Goal: Task Accomplishment & Management: Manage account settings

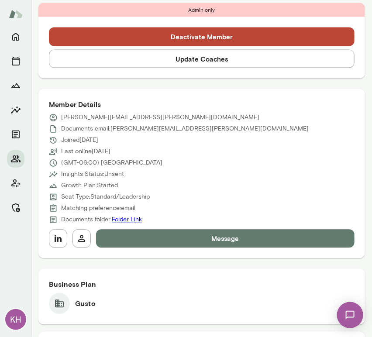
scroll to position [346, 0]
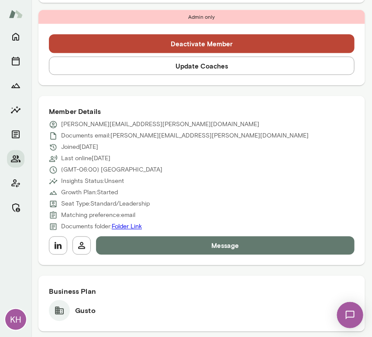
click at [120, 70] on button "Update Coaches" at bounding box center [202, 66] width 306 height 18
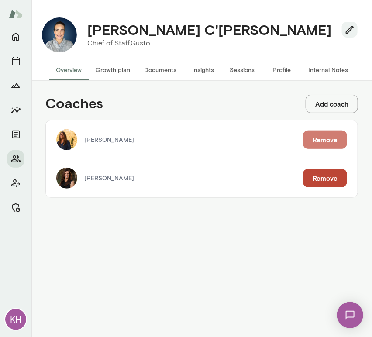
click at [320, 135] on button "Remove" at bounding box center [325, 140] width 44 height 18
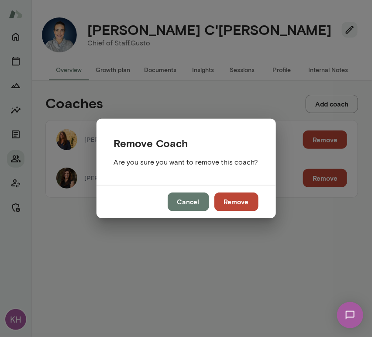
click at [235, 209] on button "Remove" at bounding box center [237, 202] width 44 height 18
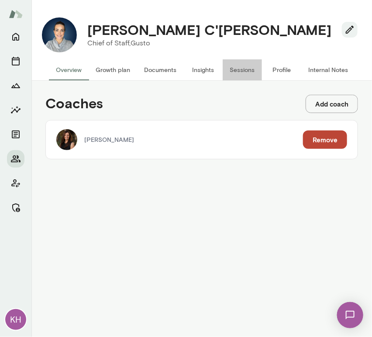
click at [233, 70] on button "Sessions" at bounding box center [242, 69] width 39 height 21
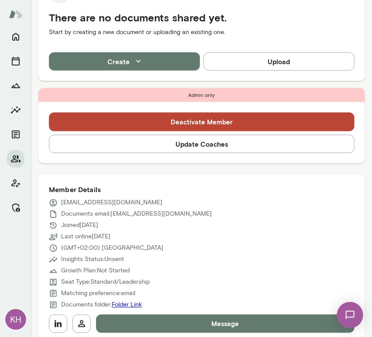
scroll to position [249, 0]
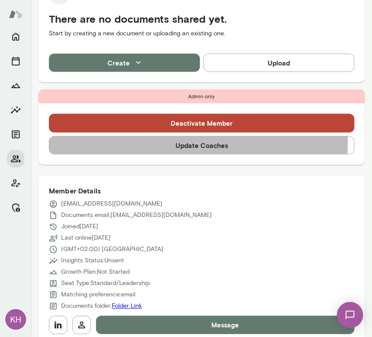
click at [166, 142] on button "Update Coaches" at bounding box center [202, 145] width 306 height 18
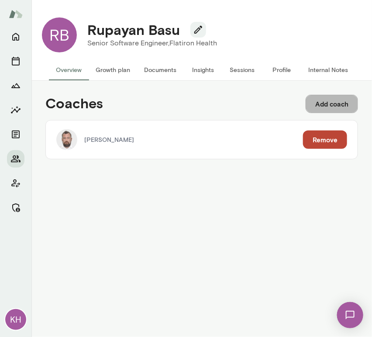
click at [332, 103] on button "Add coach" at bounding box center [332, 104] width 52 height 18
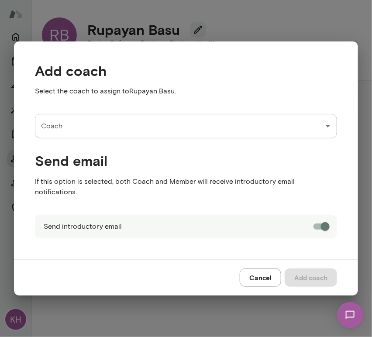
click at [112, 132] on input "Coach" at bounding box center [179, 126] width 281 height 17
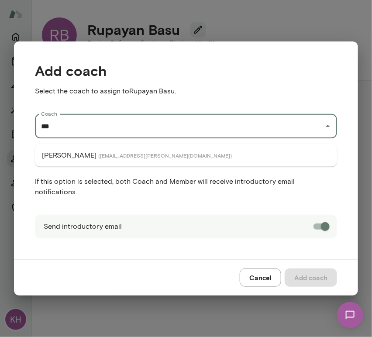
click at [117, 153] on span "( najlaelmachtoub@mento.co )" at bounding box center [165, 155] width 134 height 7
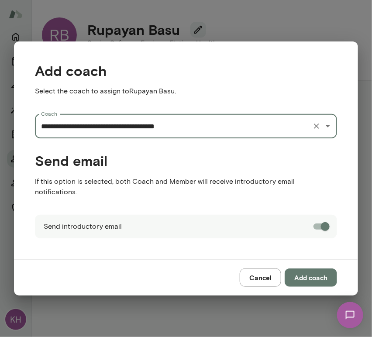
type input "**********"
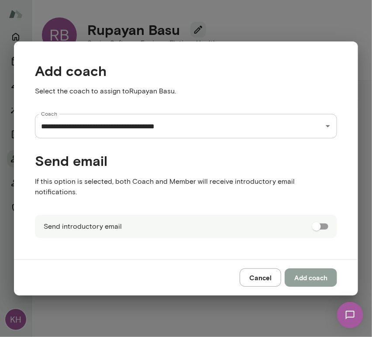
click at [311, 273] on button "Add coach" at bounding box center [311, 278] width 52 height 18
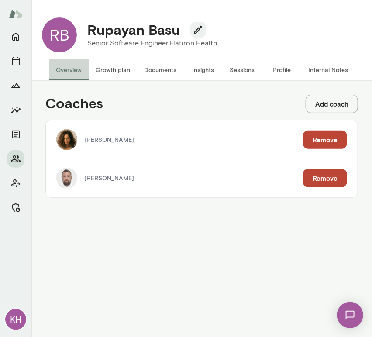
click at [62, 78] on button "Overview" at bounding box center [69, 69] width 40 height 21
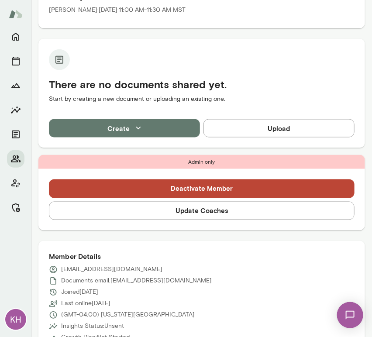
scroll to position [235, 0]
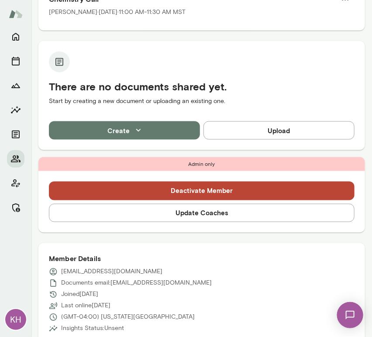
click at [224, 212] on button "Update Coaches" at bounding box center [202, 213] width 306 height 18
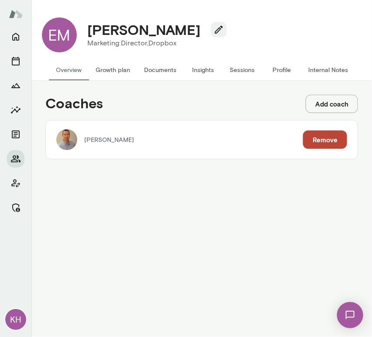
click at [329, 141] on button "Remove" at bounding box center [325, 140] width 44 height 18
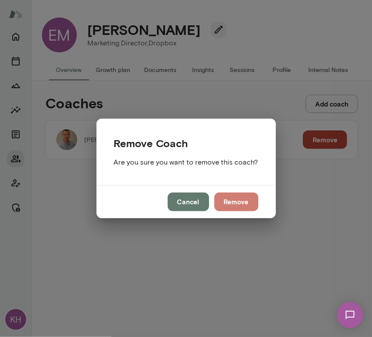
click at [238, 199] on button "Remove" at bounding box center [237, 202] width 44 height 18
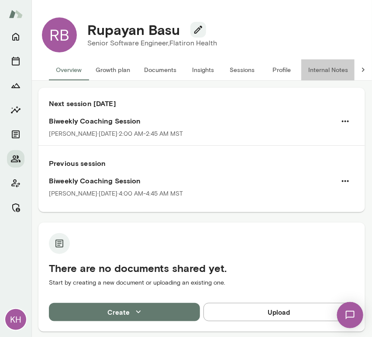
click at [328, 70] on button "Internal Notes" at bounding box center [328, 69] width 54 height 21
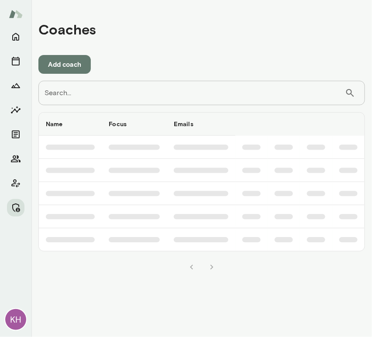
click at [121, 90] on input "Search..." at bounding box center [191, 93] width 307 height 24
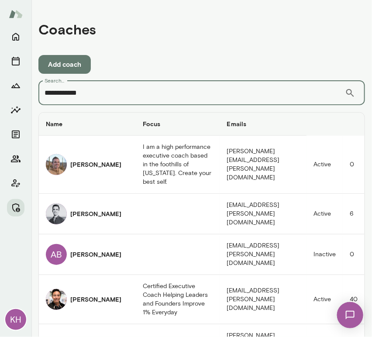
type input "**********"
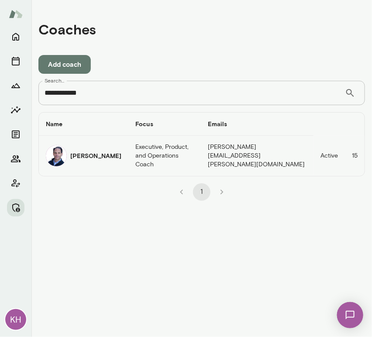
click at [59, 151] on img "coaches table" at bounding box center [56, 155] width 21 height 21
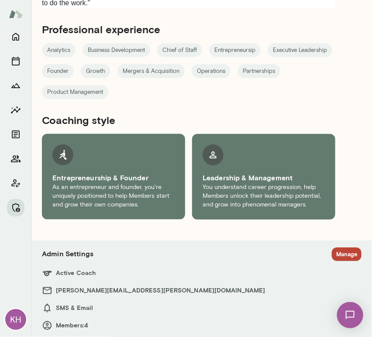
scroll to position [1053, 0]
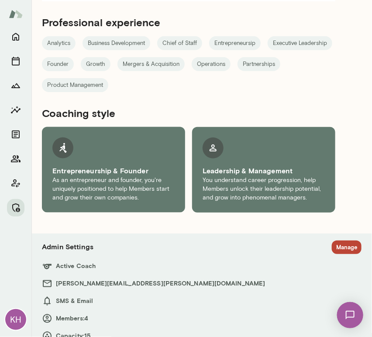
click at [331, 244] on section "Admin Settings Manage Active Coach jeremyshane@mento.co SMS & Email Members: 4 …" at bounding box center [202, 291] width 320 height 101
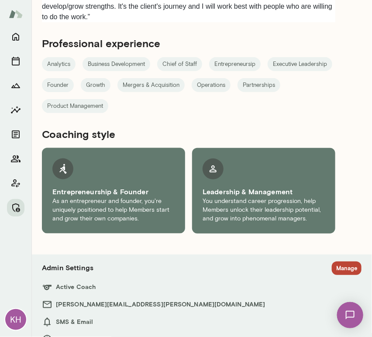
scroll to position [1053, 0]
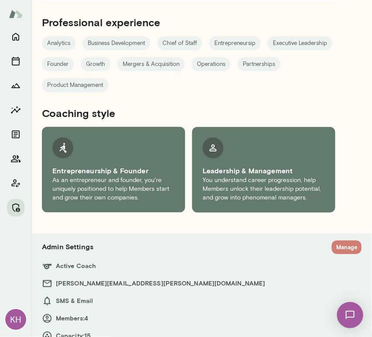
click at [338, 241] on button "Manage" at bounding box center [347, 248] width 30 height 14
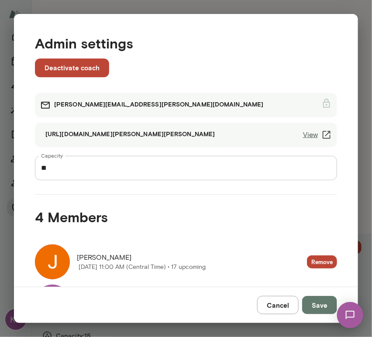
click at [305, 131] on link "View" at bounding box center [317, 135] width 29 height 10
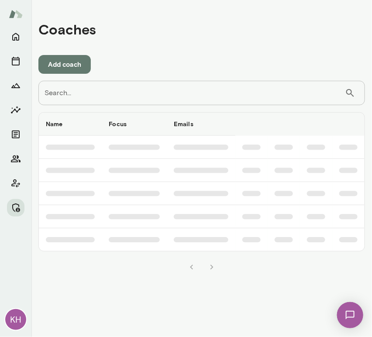
click at [147, 87] on input "Search..." at bounding box center [191, 93] width 307 height 24
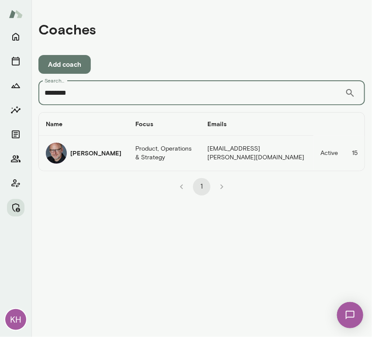
type input "********"
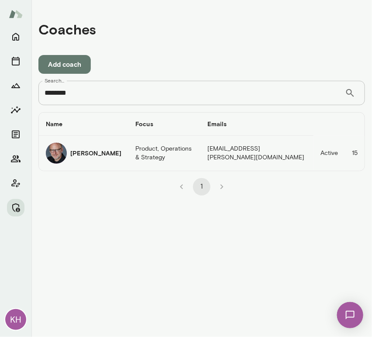
click at [72, 156] on h6 "Nick Gould" at bounding box center [95, 153] width 51 height 9
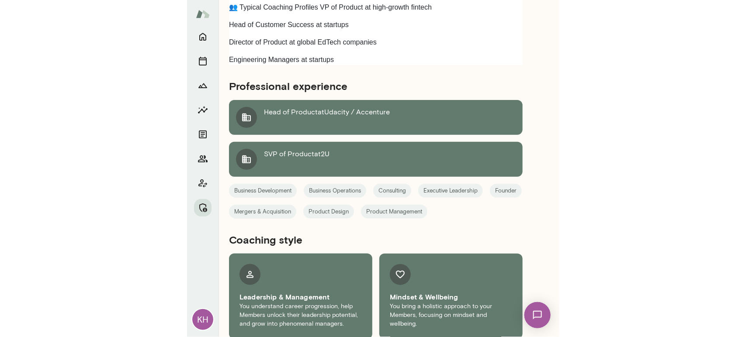
scroll to position [1073, 0]
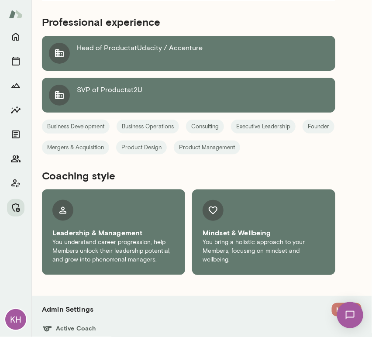
click at [334, 303] on button "Manage" at bounding box center [347, 310] width 30 height 14
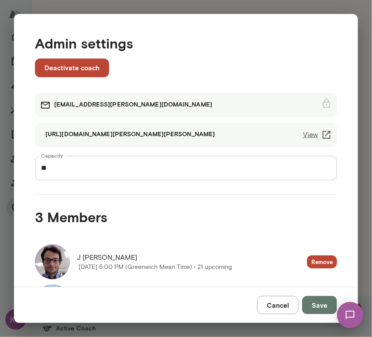
click at [303, 135] on link "View" at bounding box center [317, 135] width 29 height 10
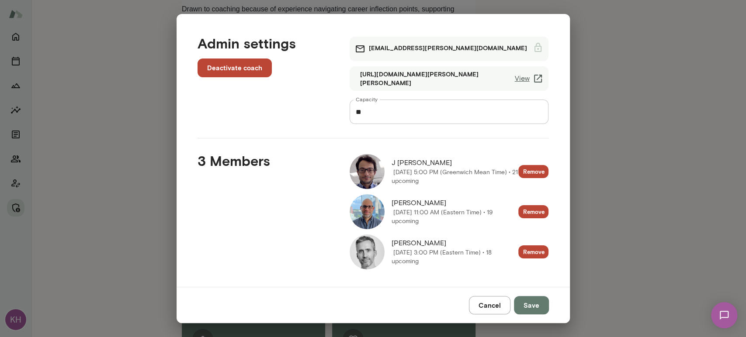
scroll to position [3, 0]
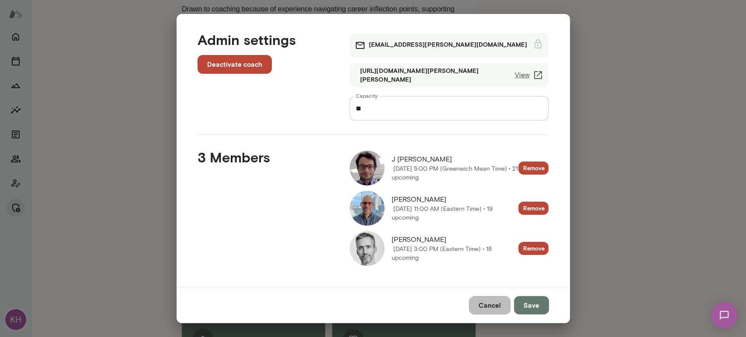
click at [372, 307] on button "Cancel" at bounding box center [490, 305] width 42 height 18
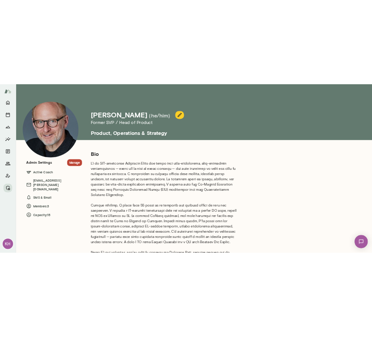
scroll to position [37, 0]
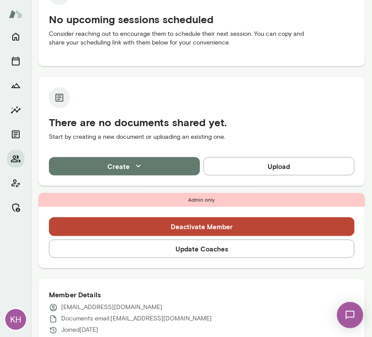
scroll to position [114, 0]
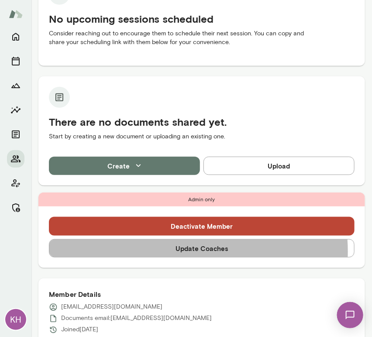
click at [180, 251] on button "Update Coaches" at bounding box center [202, 248] width 306 height 18
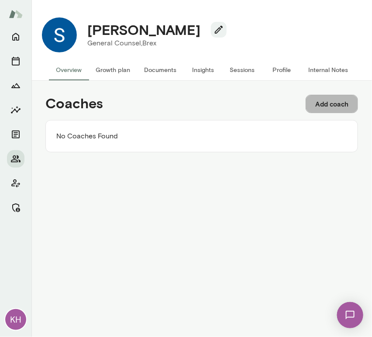
click at [319, 111] on button "Add coach" at bounding box center [332, 104] width 52 height 18
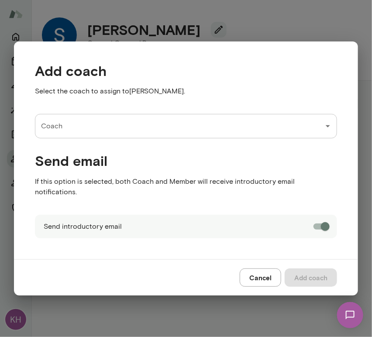
click at [157, 135] on input "Coach" at bounding box center [179, 126] width 281 height 17
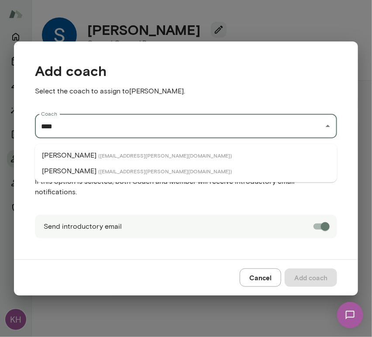
click at [112, 154] on span "( nickgould@mento.co )" at bounding box center [165, 155] width 134 height 7
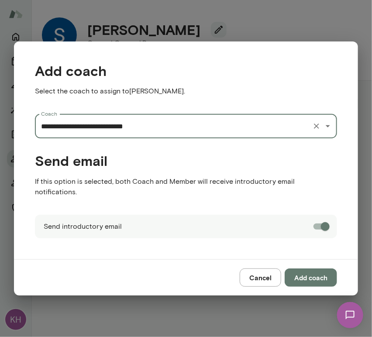
type input "**********"
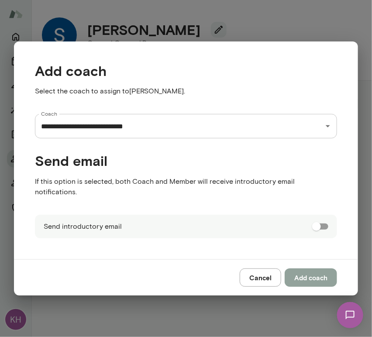
click at [315, 270] on button "Add coach" at bounding box center [311, 278] width 52 height 18
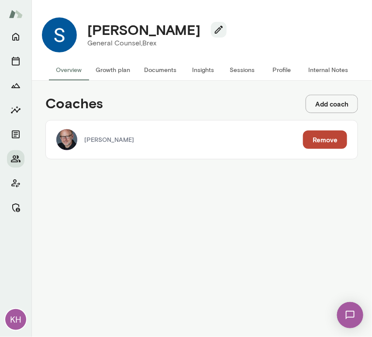
click at [329, 104] on button "Add coach" at bounding box center [332, 104] width 52 height 18
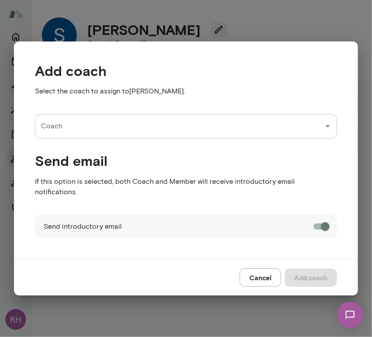
click at [107, 125] on input "Coach" at bounding box center [179, 126] width 281 height 17
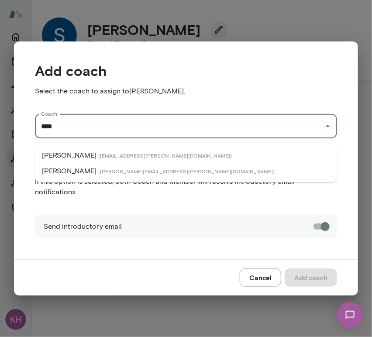
click at [81, 173] on p "Jeremy Shane" at bounding box center [69, 171] width 55 height 10
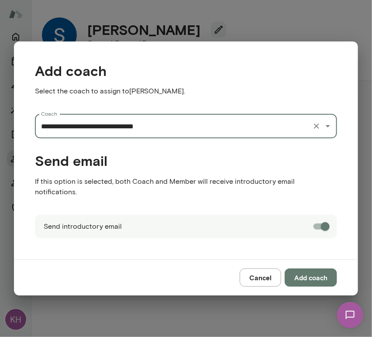
type input "**********"
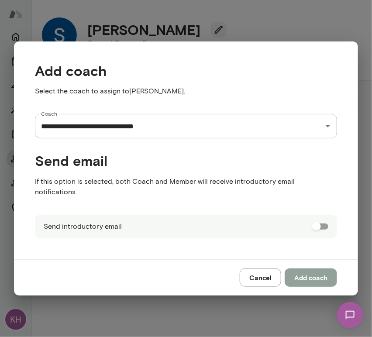
click at [308, 275] on button "Add coach" at bounding box center [311, 278] width 52 height 18
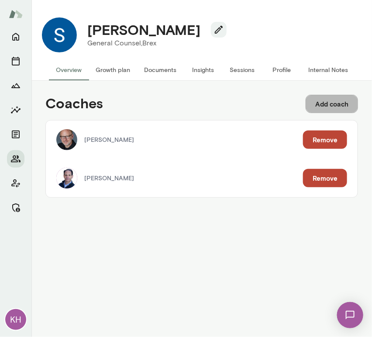
click at [318, 105] on button "Add coach" at bounding box center [332, 104] width 52 height 18
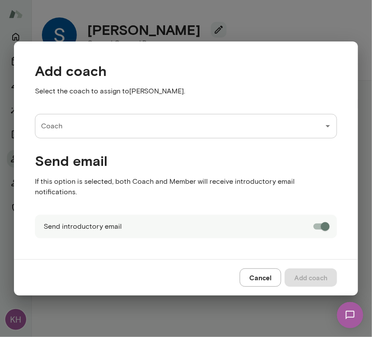
click at [155, 130] on input "Coach" at bounding box center [179, 126] width 281 height 17
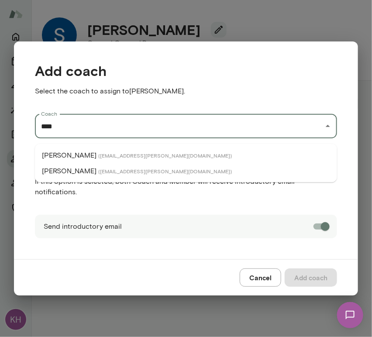
click at [104, 173] on span "( mattlane@mento.co )" at bounding box center [165, 171] width 134 height 7
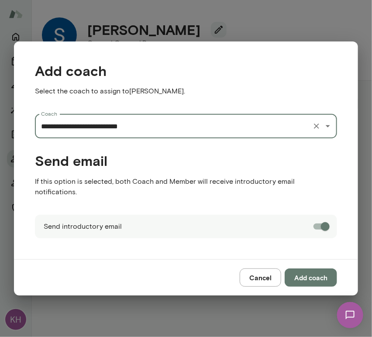
type input "**********"
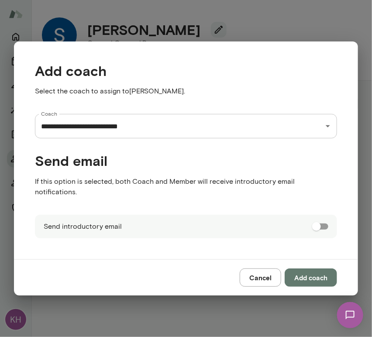
click at [311, 274] on button "Add coach" at bounding box center [311, 278] width 52 height 18
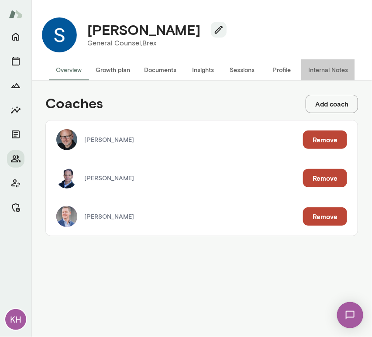
click at [329, 70] on button "Internal Notes" at bounding box center [328, 69] width 54 height 21
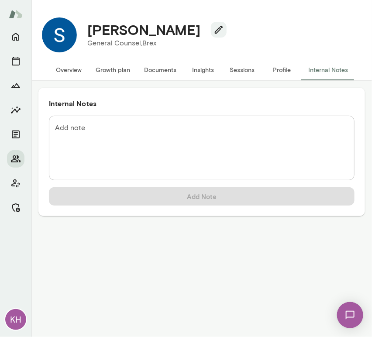
click at [87, 131] on textarea "Add note" at bounding box center [202, 148] width 294 height 50
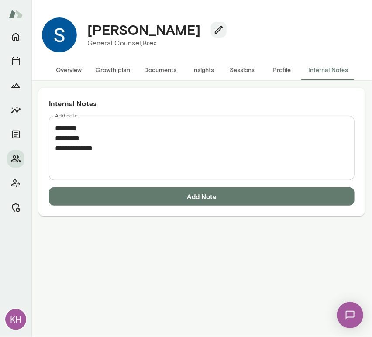
click at [92, 156] on textarea "**********" at bounding box center [202, 148] width 294 height 50
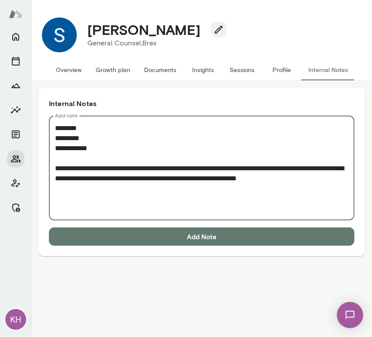
paste textarea "**********"
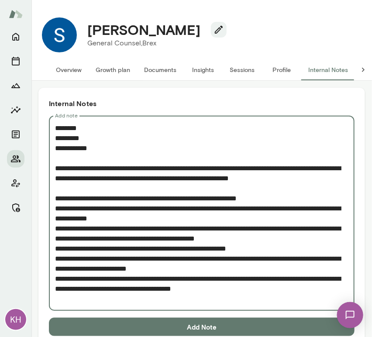
click at [56, 209] on textarea "**********" at bounding box center [198, 213] width 287 height 181
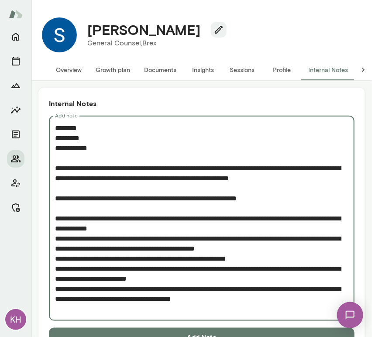
click at [57, 238] on textarea "**********" at bounding box center [198, 218] width 287 height 191
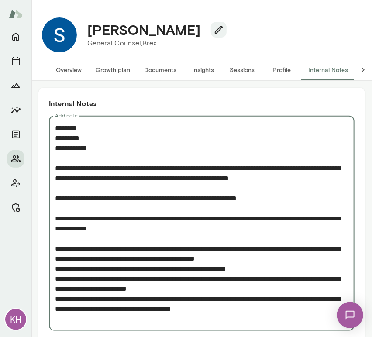
click at [56, 269] on textarea "**********" at bounding box center [198, 223] width 287 height 201
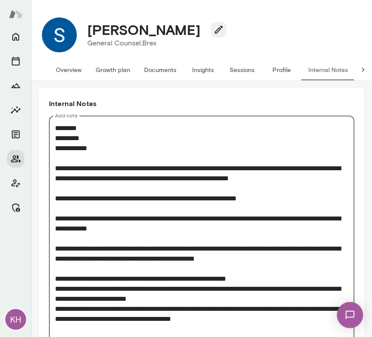
scroll to position [9, 0]
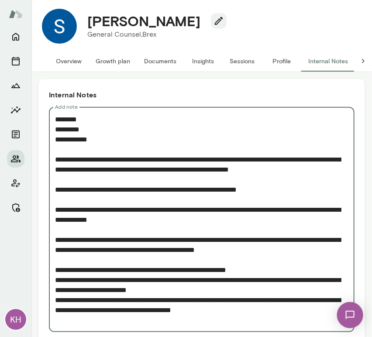
click at [54, 276] on div "**********" at bounding box center [202, 219] width 306 height 225
click at [55, 280] on textarea "**********" at bounding box center [198, 219] width 287 height 211
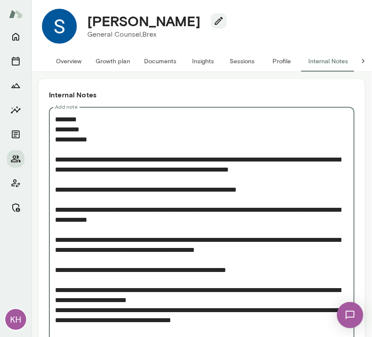
click at [55, 310] on textarea "**********" at bounding box center [198, 224] width 287 height 221
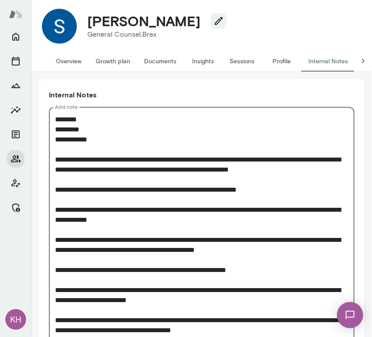
drag, startPoint x: 308, startPoint y: 168, endPoint x: 50, endPoint y: 162, distance: 257.4
click at [50, 162] on div "**********" at bounding box center [202, 230] width 306 height 246
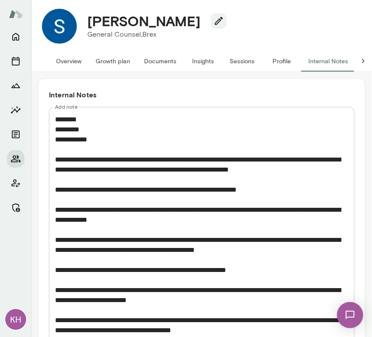
click at [252, 180] on textarea "**********" at bounding box center [198, 229] width 287 height 231
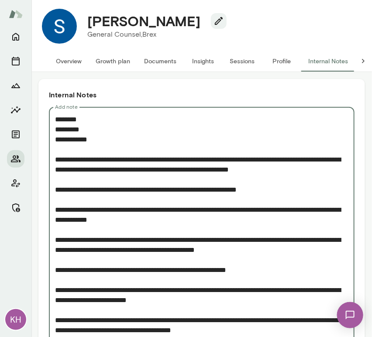
drag, startPoint x: 308, startPoint y: 168, endPoint x: 48, endPoint y: 159, distance: 259.2
click at [48, 159] on div "**********" at bounding box center [201, 233] width 327 height 309
paste textarea
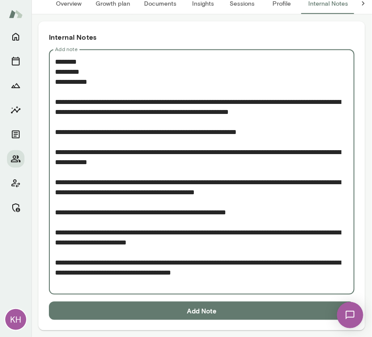
scroll to position [66, 0]
type textarea "**********"
click at [132, 312] on button "Add Note" at bounding box center [202, 311] width 306 height 18
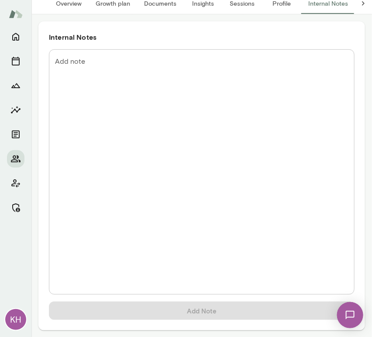
scroll to position [0, 0]
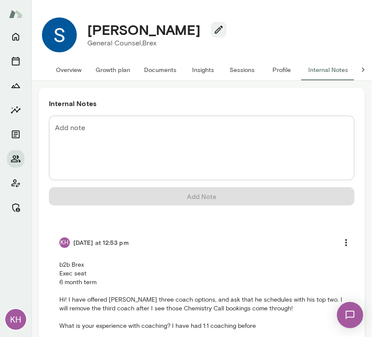
click at [66, 69] on button "Overview" at bounding box center [69, 69] width 40 height 21
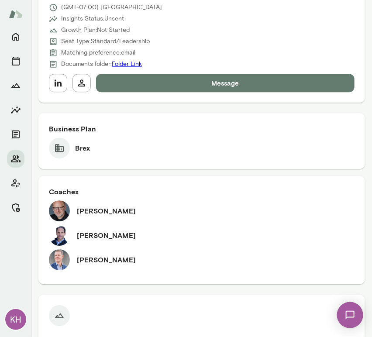
scroll to position [528, 0]
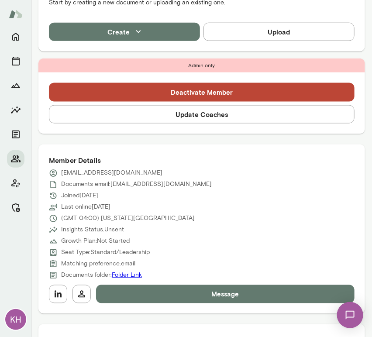
scroll to position [251, 0]
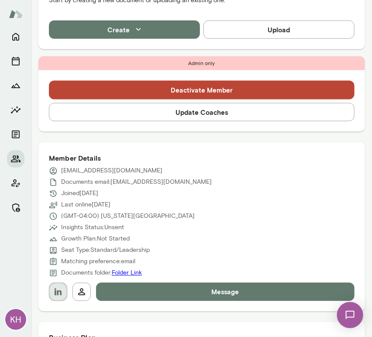
click at [59, 287] on icon "button" at bounding box center [58, 292] width 10 height 10
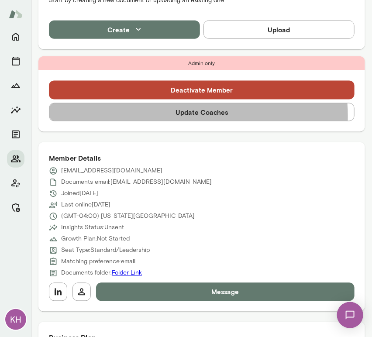
click at [178, 116] on button "Update Coaches" at bounding box center [202, 112] width 306 height 18
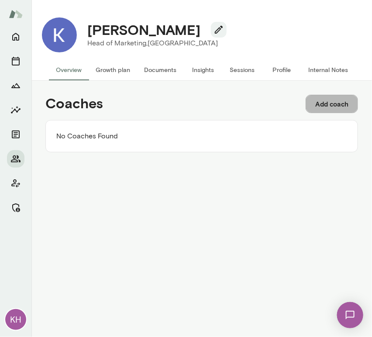
click at [339, 102] on button "Add coach" at bounding box center [332, 104] width 52 height 18
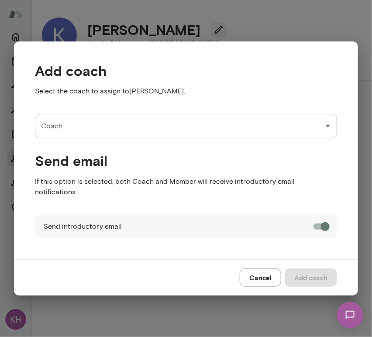
click at [78, 135] on input "Coach" at bounding box center [179, 126] width 281 height 17
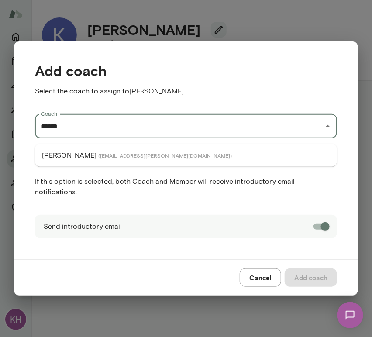
click at [98, 152] on span "( leahkim@mento.co )" at bounding box center [165, 155] width 134 height 7
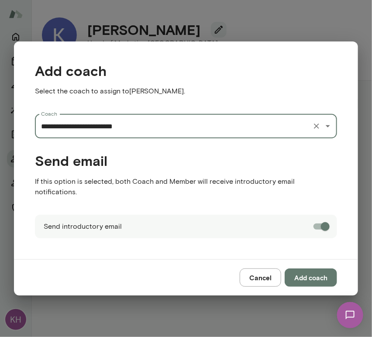
type input "**********"
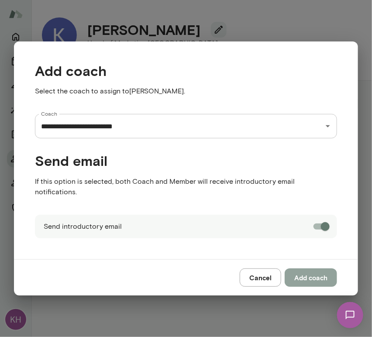
click at [305, 273] on button "Add coach" at bounding box center [311, 278] width 52 height 18
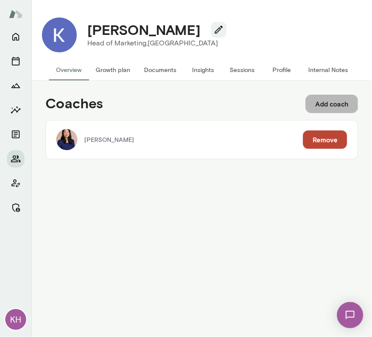
click at [333, 107] on button "Add coach" at bounding box center [332, 104] width 52 height 18
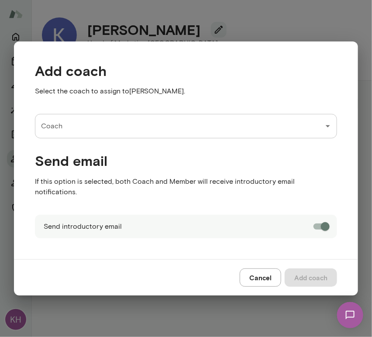
click at [179, 127] on input "Coach" at bounding box center [179, 126] width 281 height 17
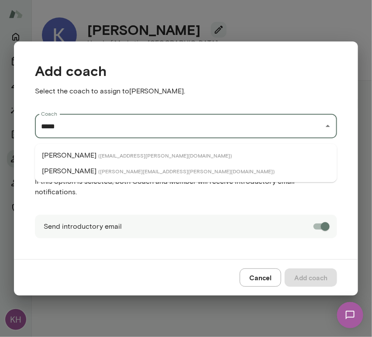
click at [131, 152] on li "Kevin Au ( kevinau@mento.co )" at bounding box center [186, 156] width 302 height 16
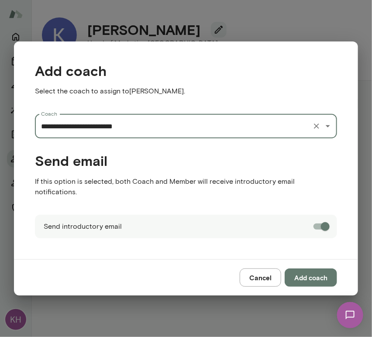
type input "**********"
click at [303, 274] on button "Add coach" at bounding box center [311, 278] width 52 height 18
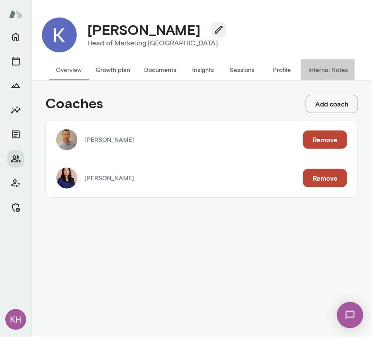
click at [337, 67] on button "Internal Notes" at bounding box center [328, 69] width 54 height 21
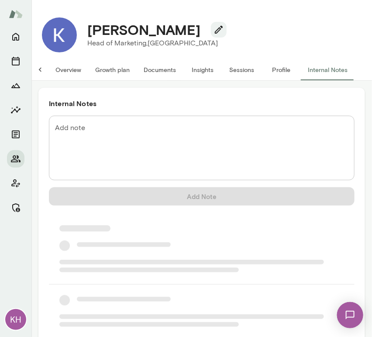
scroll to position [0, 7]
click at [96, 127] on textarea "Add note" at bounding box center [202, 148] width 294 height 50
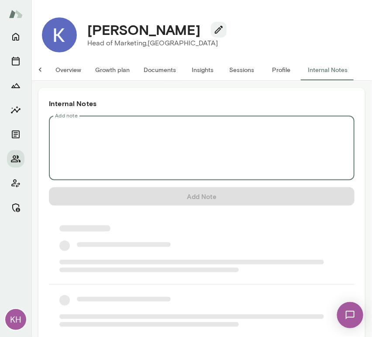
scroll to position [0, 0]
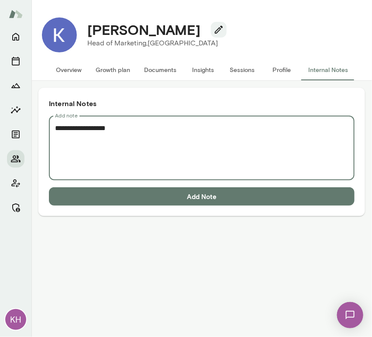
click at [62, 145] on textarea "**********" at bounding box center [202, 148] width 294 height 50
paste textarea "**********"
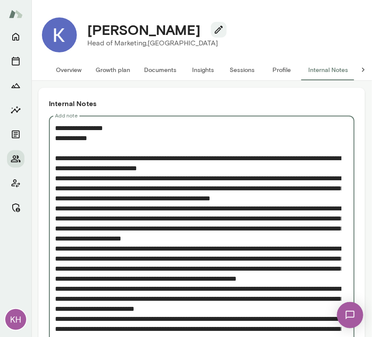
scroll to position [86, 0]
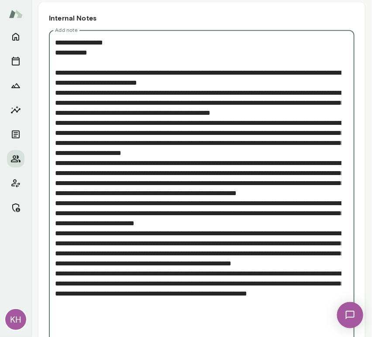
click at [56, 95] on textarea "Add note" at bounding box center [198, 188] width 287 height 301
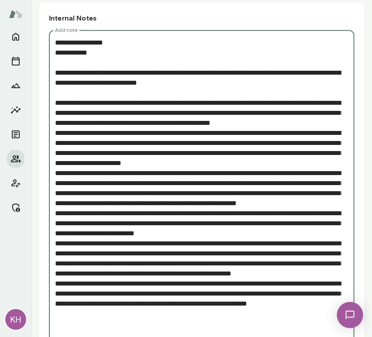
click at [56, 139] on textarea "Add note" at bounding box center [198, 193] width 287 height 311
click at [56, 182] on textarea "Add note" at bounding box center [198, 193] width 287 height 311
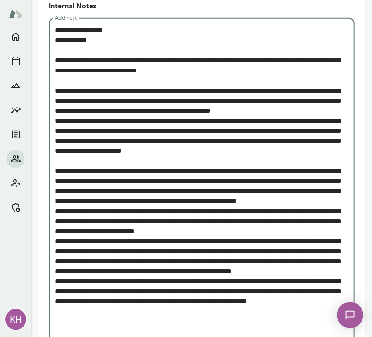
scroll to position [98, 0]
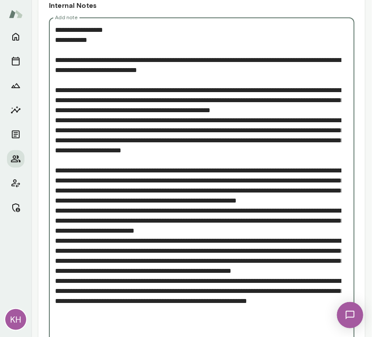
click at [56, 229] on textarea "Add note" at bounding box center [198, 186] width 287 height 322
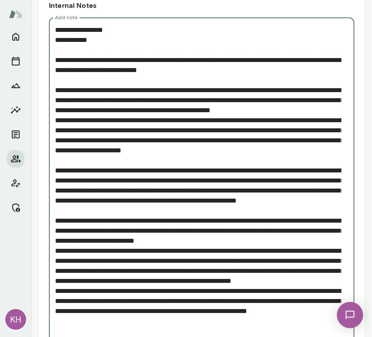
click at [56, 270] on textarea "Add note" at bounding box center [198, 191] width 287 height 332
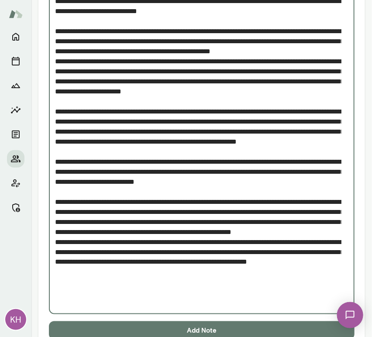
scroll to position [159, 0]
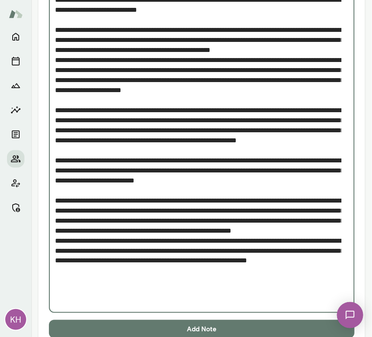
click at [56, 272] on textarea "Add note" at bounding box center [198, 136] width 287 height 342
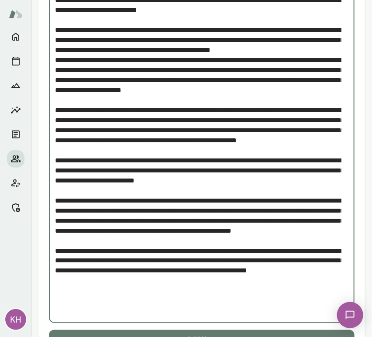
scroll to position [187, 0]
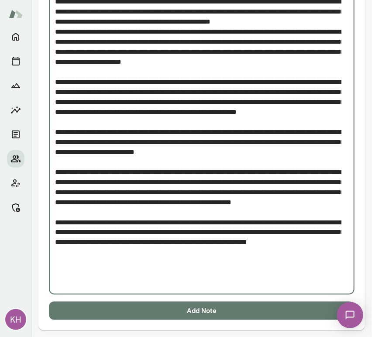
type textarea "**********"
click at [118, 311] on button "Add Note" at bounding box center [202, 311] width 306 height 18
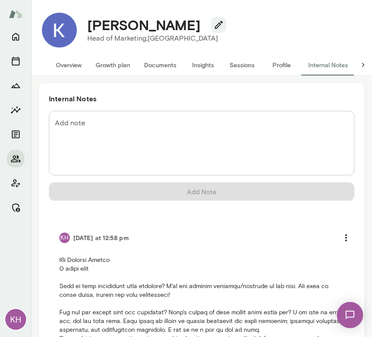
scroll to position [3, 0]
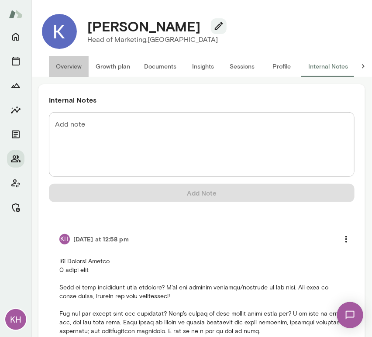
click at [64, 66] on button "Overview" at bounding box center [69, 66] width 40 height 21
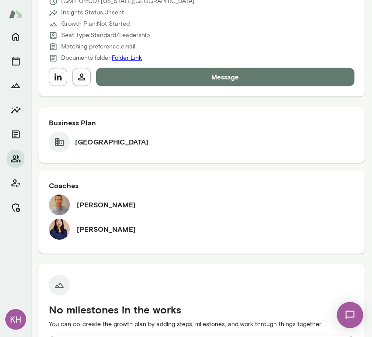
scroll to position [509, 0]
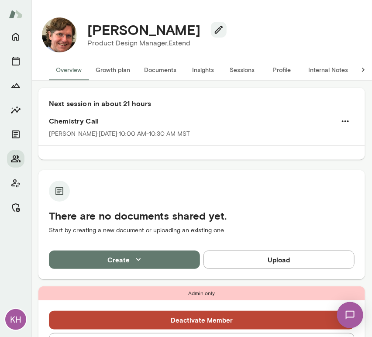
click at [230, 71] on button "Sessions" at bounding box center [242, 69] width 39 height 21
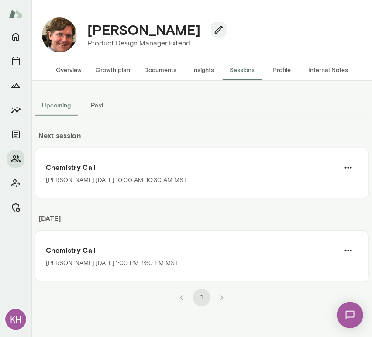
click at [311, 66] on button "Internal Notes" at bounding box center [328, 69] width 54 height 21
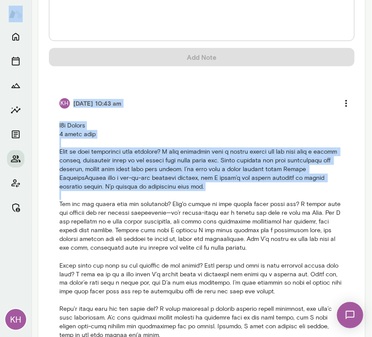
scroll to position [282, 0]
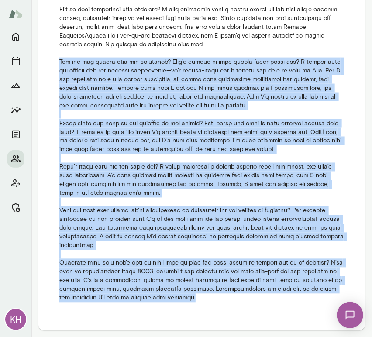
drag, startPoint x: 60, startPoint y: 204, endPoint x: 217, endPoint y: 298, distance: 182.7
click at [217, 298] on p at bounding box center [201, 141] width 285 height 324
copy p "How are you liking your job currently? What's taking up your mental space right…"
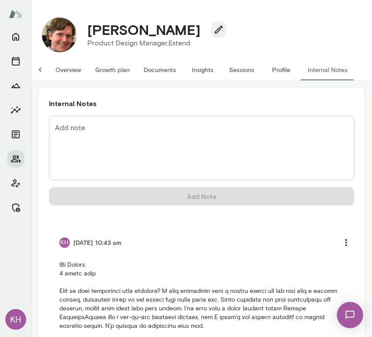
scroll to position [23, 0]
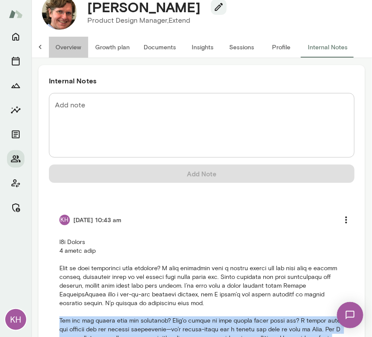
click at [68, 45] on button "Overview" at bounding box center [68, 47] width 40 height 21
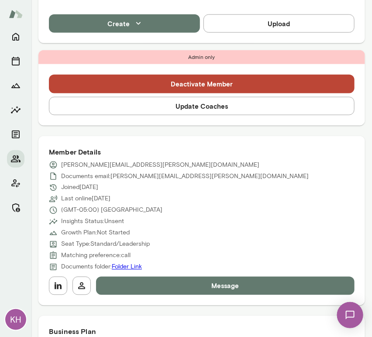
scroll to position [355, 0]
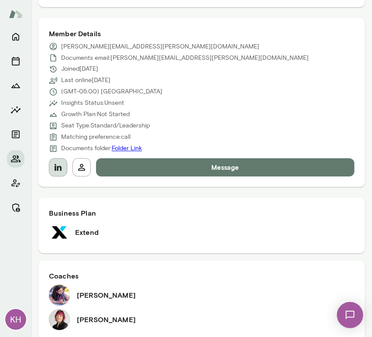
click at [58, 163] on icon "button" at bounding box center [58, 168] width 10 height 10
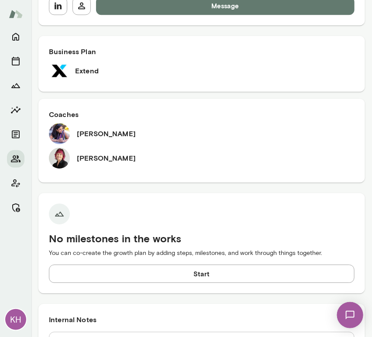
scroll to position [516, 0]
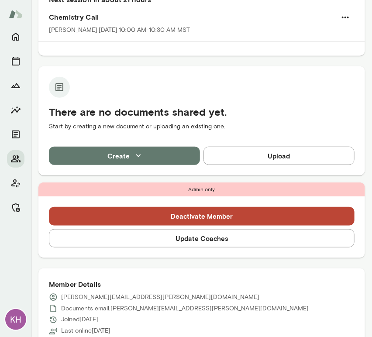
scroll to position [105, 0]
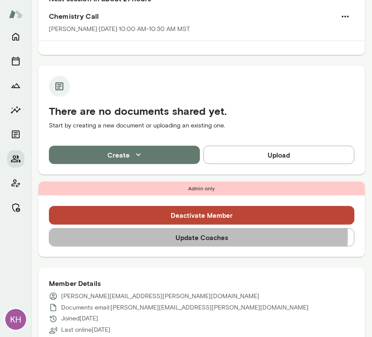
click at [198, 236] on button "Update Coaches" at bounding box center [202, 237] width 306 height 18
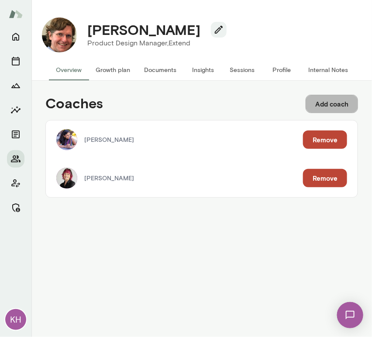
click at [328, 100] on button "Add coach" at bounding box center [332, 104] width 52 height 18
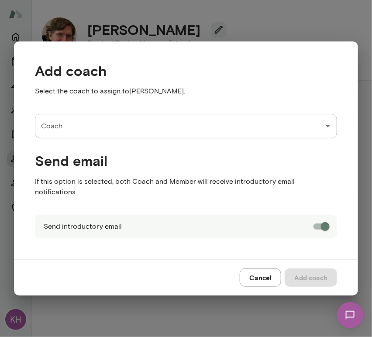
click at [118, 133] on input "Coach" at bounding box center [179, 126] width 281 height 17
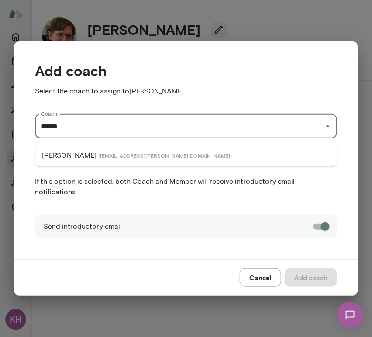
click at [105, 156] on span "( markzschocke@mento.co )" at bounding box center [165, 155] width 134 height 7
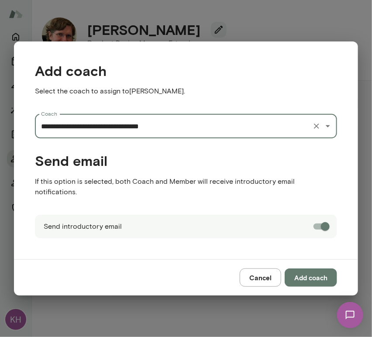
type input "**********"
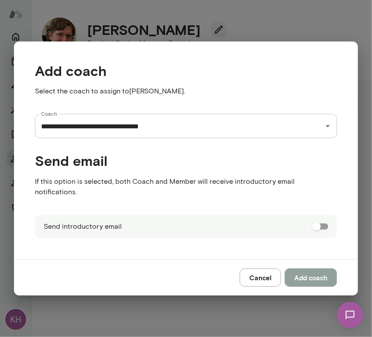
click at [304, 277] on button "Add coach" at bounding box center [311, 278] width 52 height 18
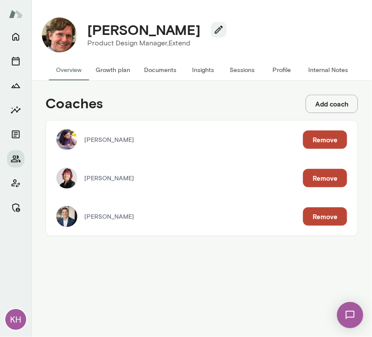
click at [327, 73] on button "Internal Notes" at bounding box center [328, 69] width 54 height 21
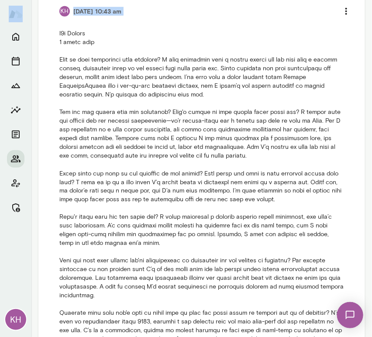
scroll to position [282, 0]
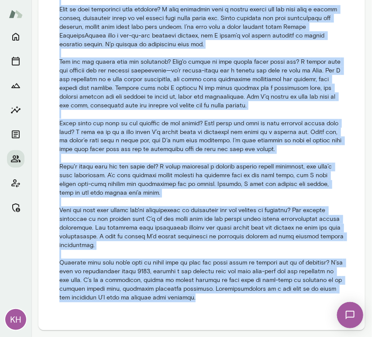
drag, startPoint x: 59, startPoint y: 160, endPoint x: 214, endPoint y: 300, distance: 208.1
click at [214, 300] on p at bounding box center [201, 141] width 285 height 324
copy p "b2b Extend 6 month term What is your experience with coaching? I meet quarterly…"
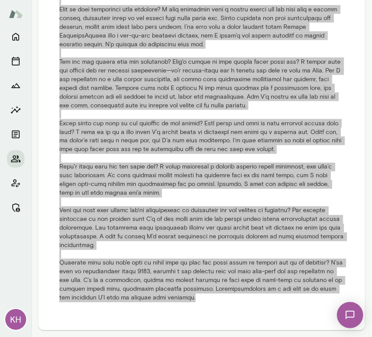
scroll to position [0, 0]
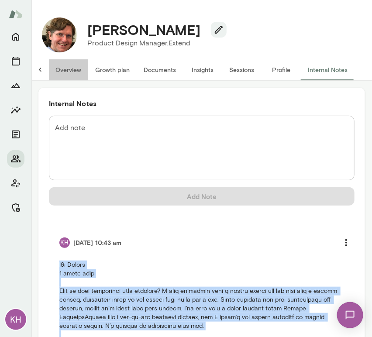
click at [73, 70] on button "Overview" at bounding box center [68, 69] width 40 height 21
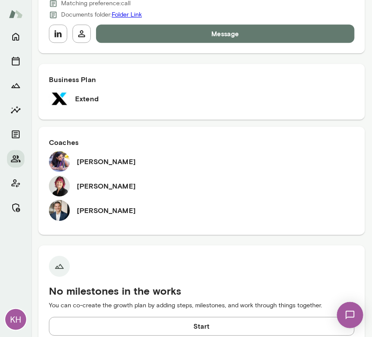
scroll to position [577, 0]
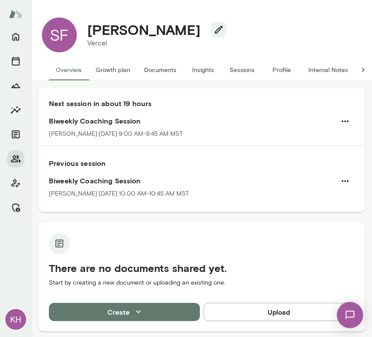
click at [245, 66] on button "Sessions" at bounding box center [242, 69] width 39 height 21
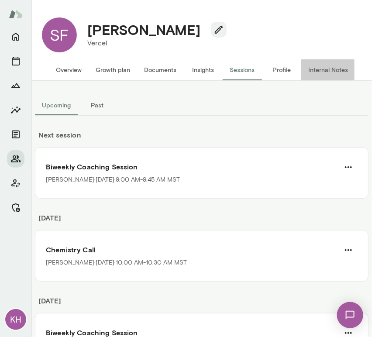
click at [336, 72] on button "Internal Notes" at bounding box center [328, 69] width 54 height 21
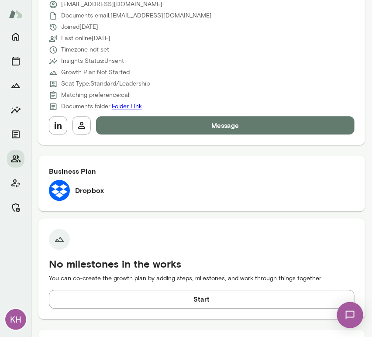
scroll to position [419, 0]
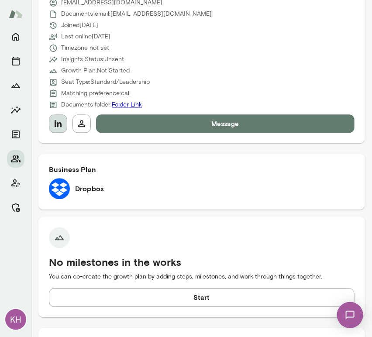
click at [58, 125] on icon "button" at bounding box center [58, 123] width 7 height 7
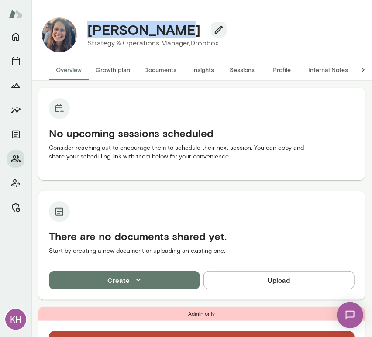
drag, startPoint x: 176, startPoint y: 33, endPoint x: 85, endPoint y: 34, distance: 91.3
click at [85, 34] on div "[PERSON_NAME]" at bounding box center [153, 29] width 146 height 17
copy h4 "[PERSON_NAME]"
